Goal: Task Accomplishment & Management: Manage account settings

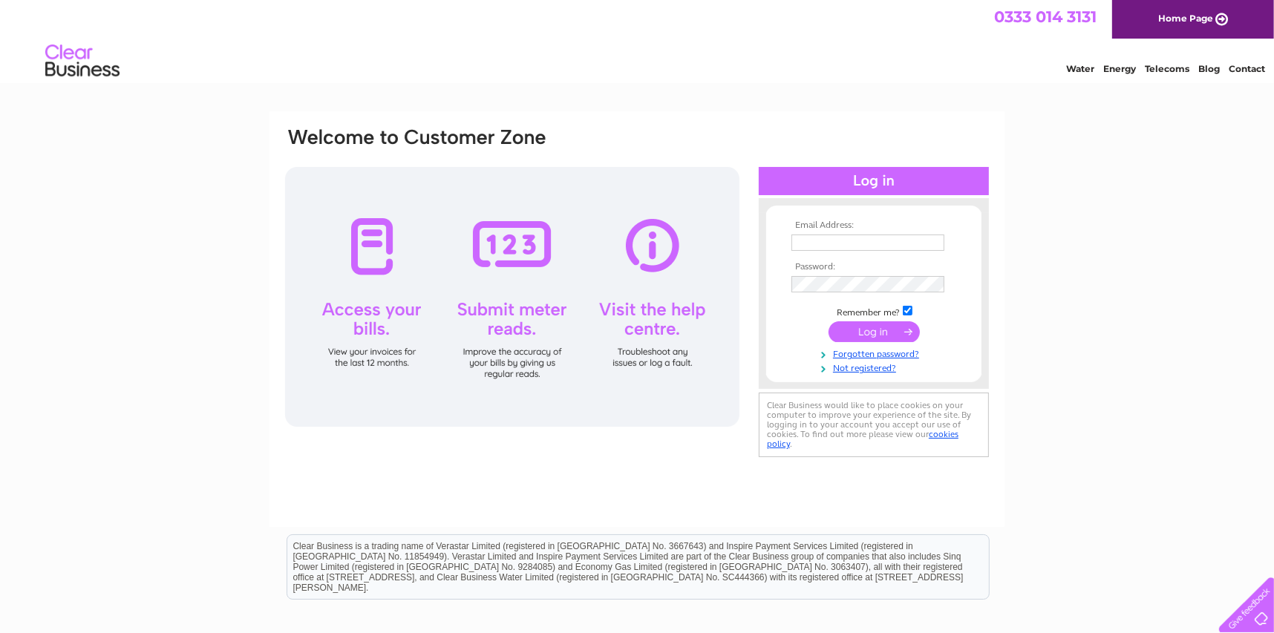
type input "[DOMAIN_NAME][EMAIL_ADDRESS][DOMAIN_NAME]"
click at [871, 330] on input "submit" at bounding box center [873, 331] width 91 height 21
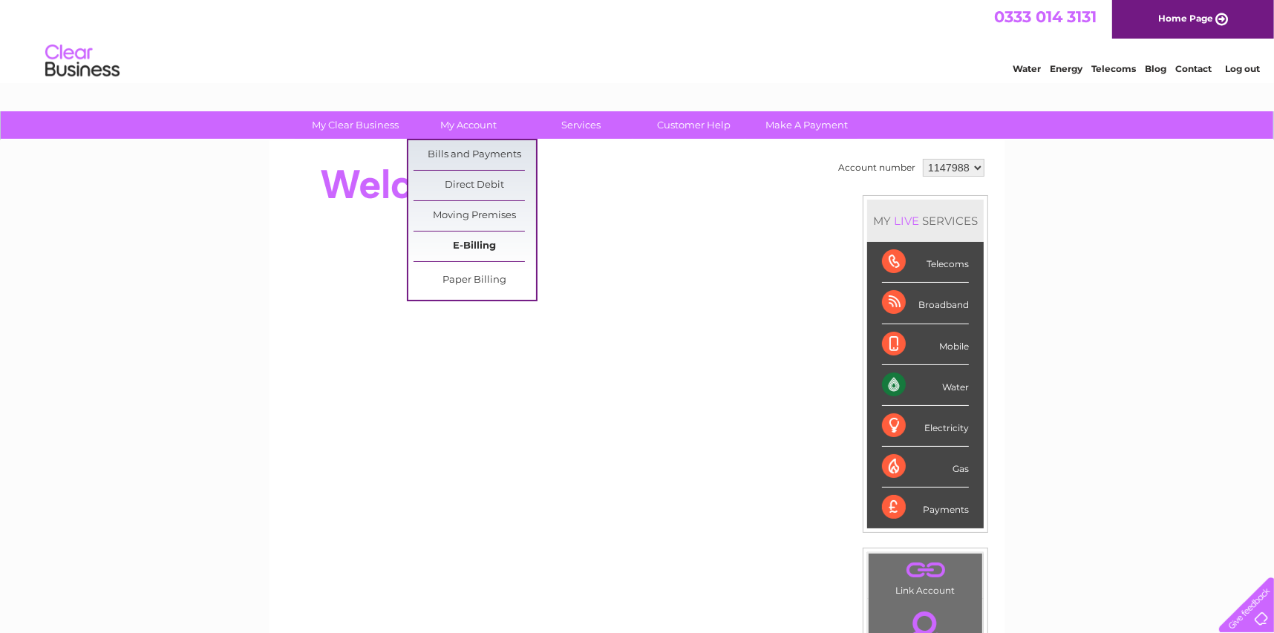
click at [477, 241] on link "E-Billing" at bounding box center [474, 247] width 122 height 30
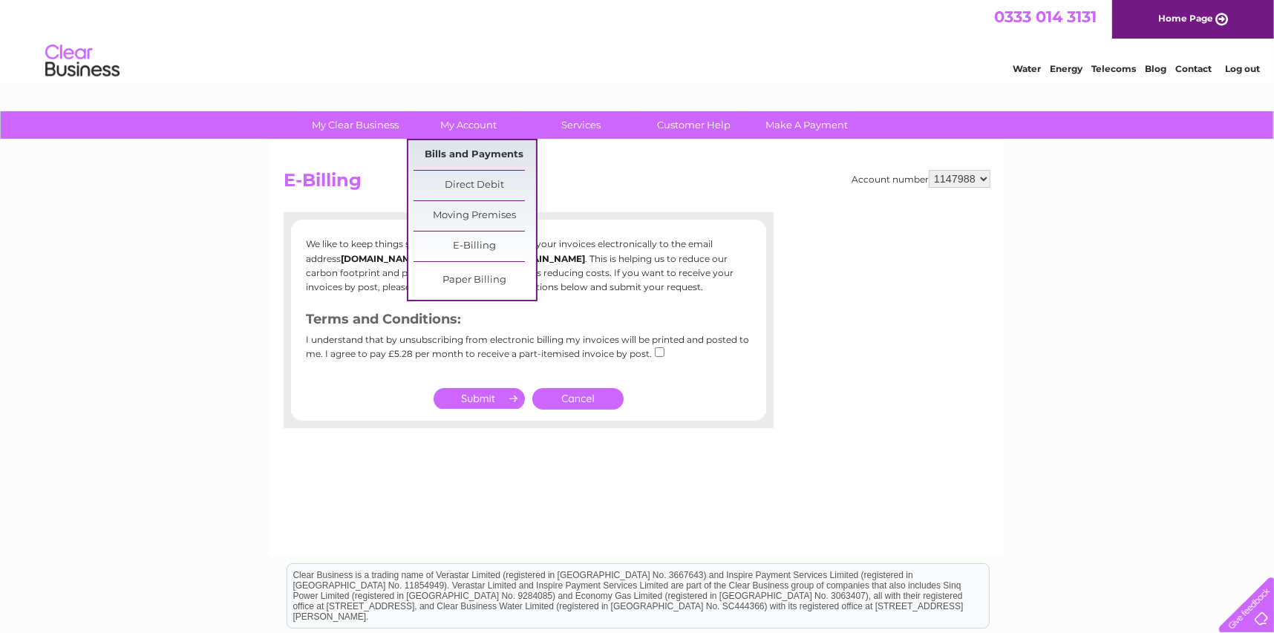
click at [459, 147] on link "Bills and Payments" at bounding box center [474, 155] width 122 height 30
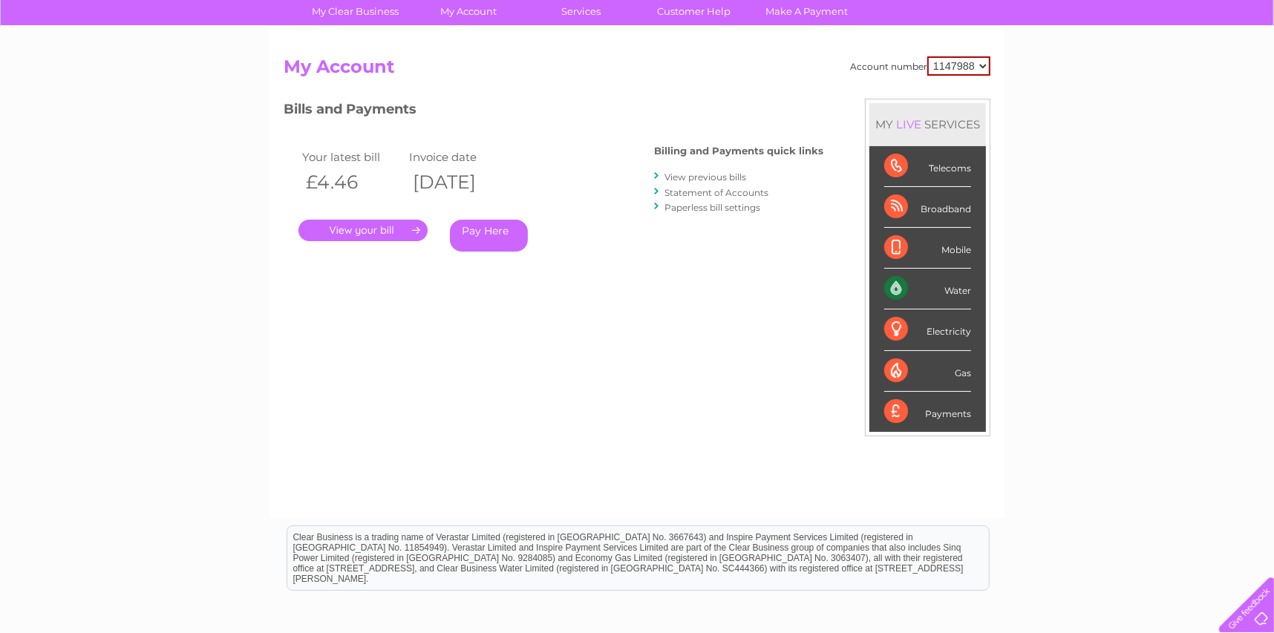
scroll to position [114, 0]
click at [376, 234] on link "." at bounding box center [362, 231] width 129 height 22
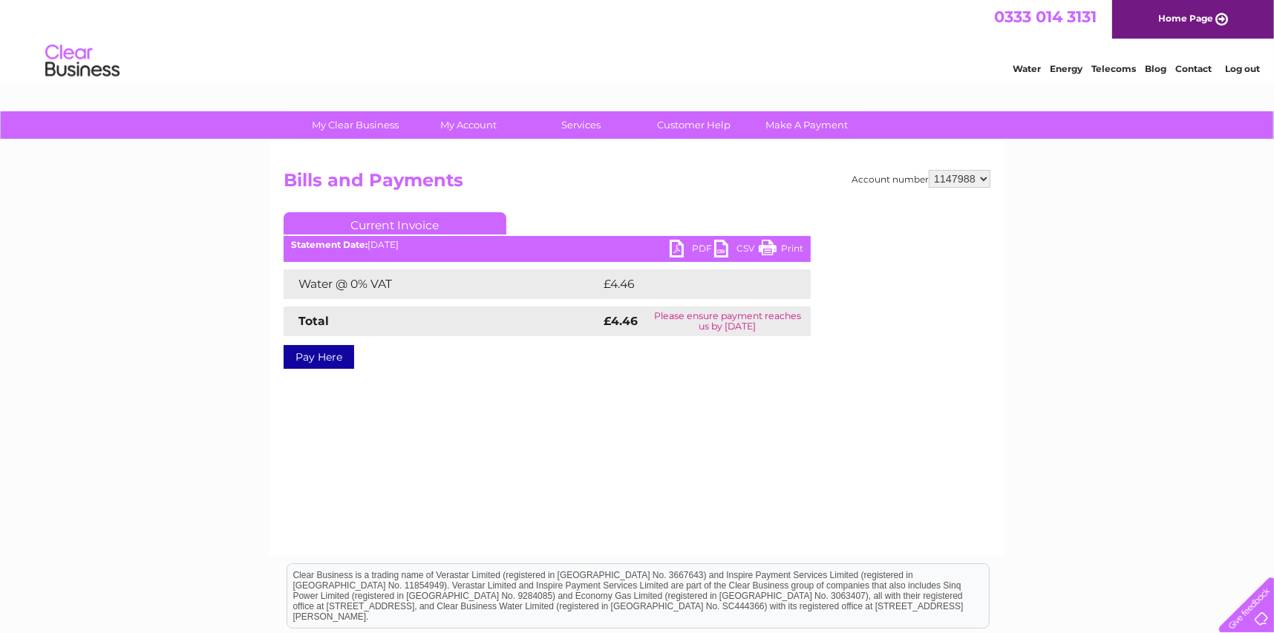
click at [674, 250] on link "PDF" at bounding box center [691, 251] width 45 height 22
